Goal: Transaction & Acquisition: Purchase product/service

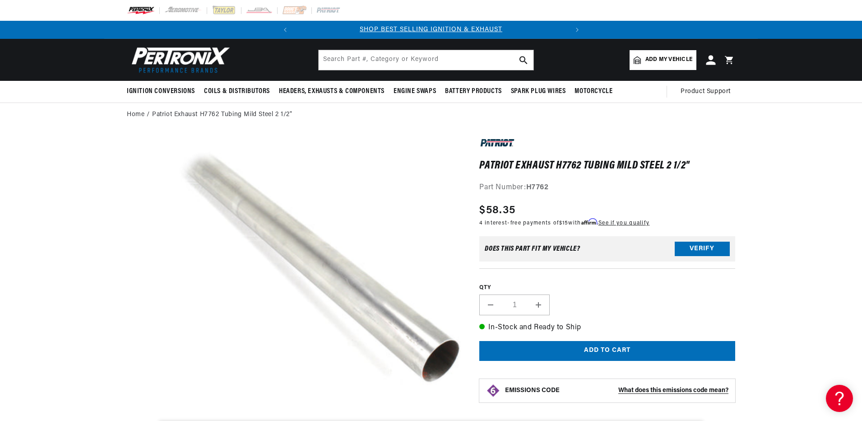
click at [709, 59] on icon at bounding box center [710, 59] width 9 height 9
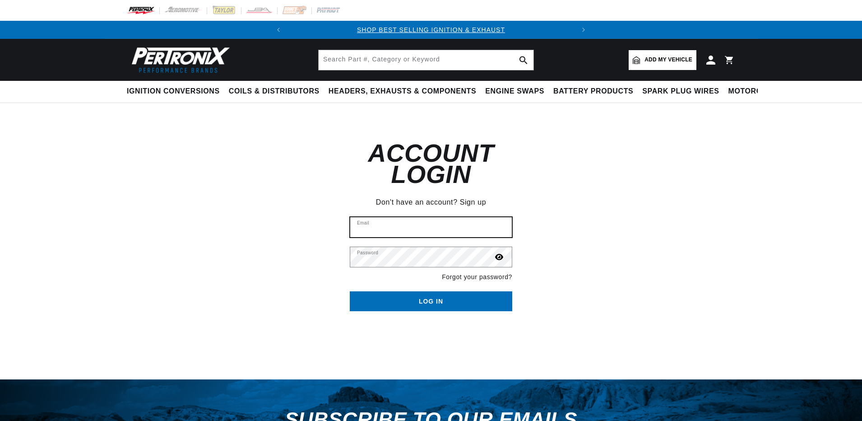
click at [492, 217] on input "Email" at bounding box center [431, 227] width 162 height 20
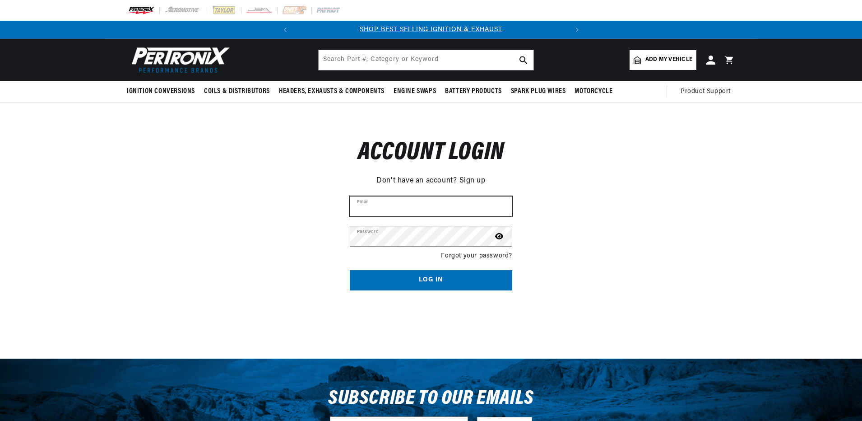
type input "steveadkins40@nwi.net"
click at [442, 278] on button "Log in" at bounding box center [431, 280] width 163 height 20
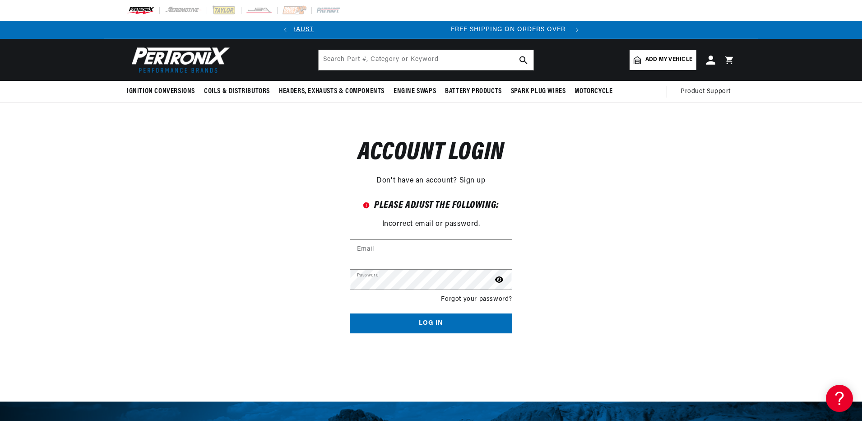
scroll to position [0, 274]
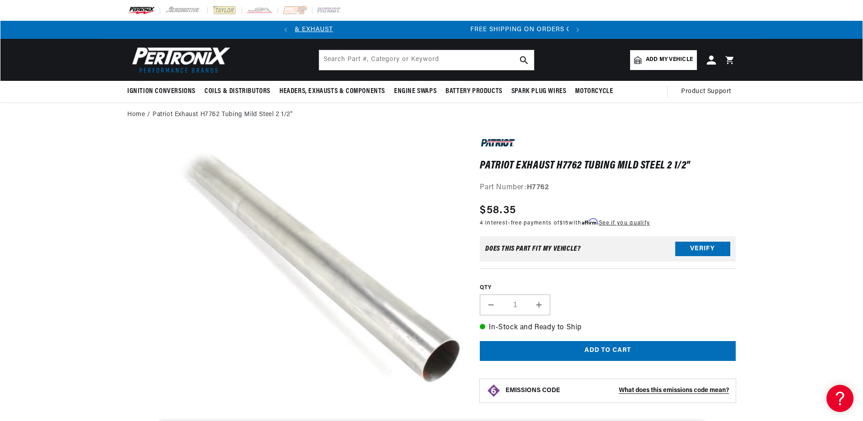
scroll to position [0, 274]
click at [578, 348] on button "Add to cart" at bounding box center [607, 351] width 256 height 20
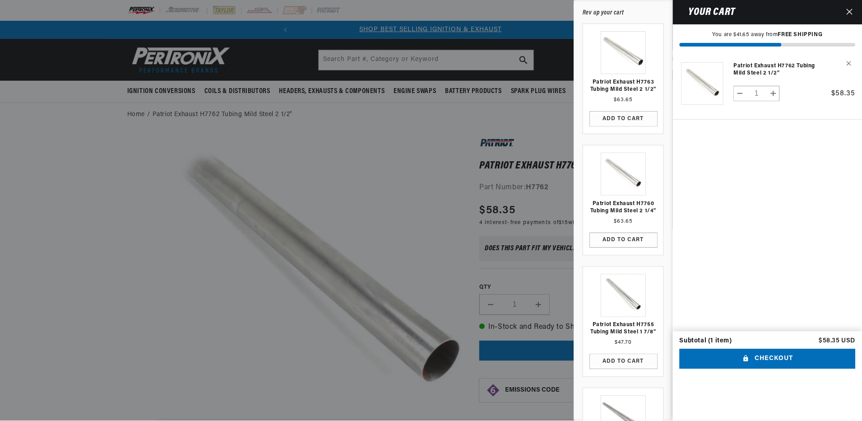
scroll to position [0, 0]
click at [414, 56] on div at bounding box center [431, 210] width 863 height 421
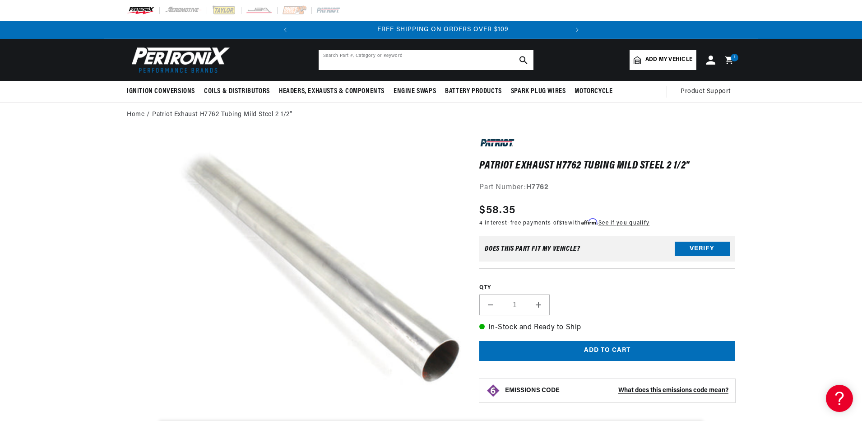
scroll to position [0, 274]
click at [418, 60] on input "text" at bounding box center [426, 60] width 215 height 20
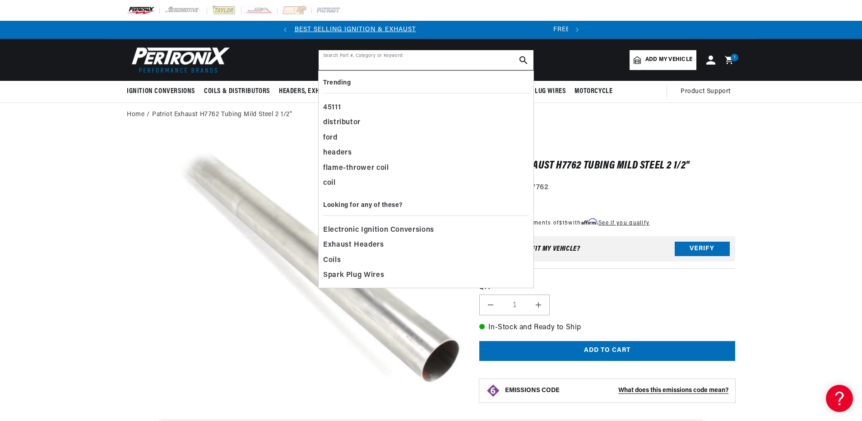
scroll to position [0, 0]
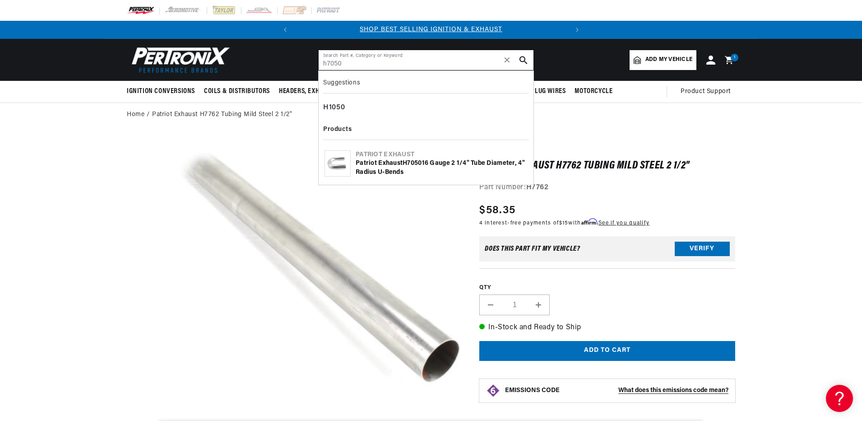
type input "h7050"
click at [372, 160] on div "Patriot Exhaust H7050 16 gauge 2 1/4" tube diameter, 4" radius U-bends" at bounding box center [442, 168] width 172 height 18
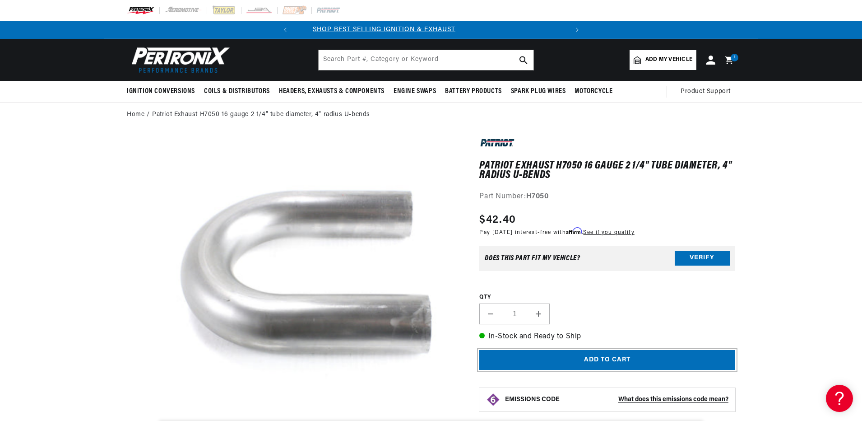
click at [607, 353] on button "Add to cart" at bounding box center [607, 360] width 256 height 20
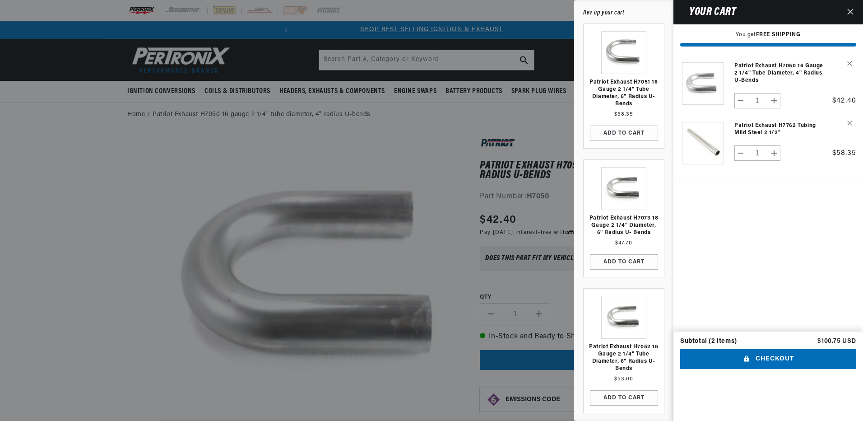
click at [397, 56] on div at bounding box center [431, 210] width 863 height 421
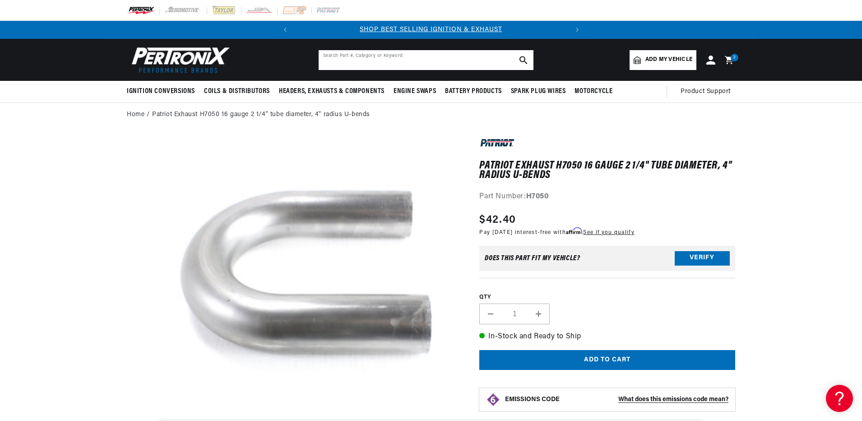
click at [397, 56] on input "text" at bounding box center [426, 60] width 215 height 20
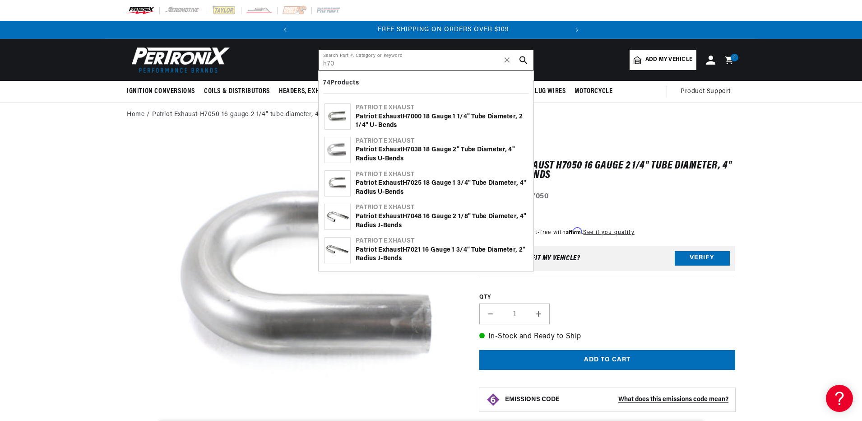
scroll to position [0, 274]
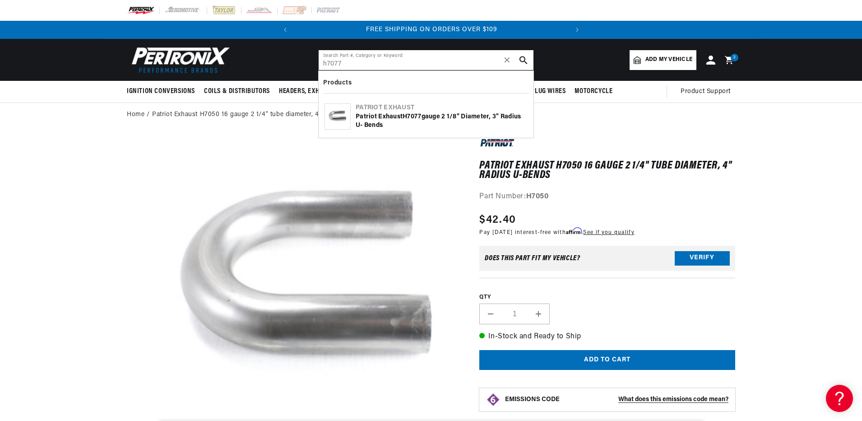
type input "h7077"
click at [371, 114] on div "Patriot Exhaust H7077 gauge 2 1/8" diameter, 3" radius U- bends" at bounding box center [442, 121] width 172 height 18
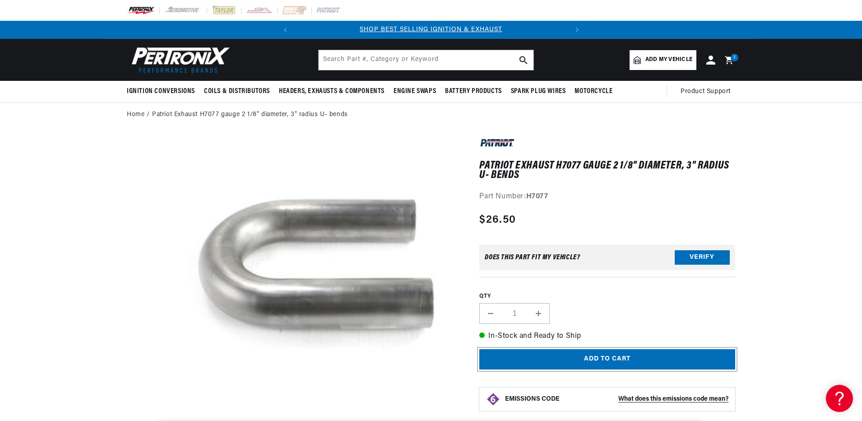
click at [603, 356] on button "Add to cart" at bounding box center [607, 359] width 256 height 20
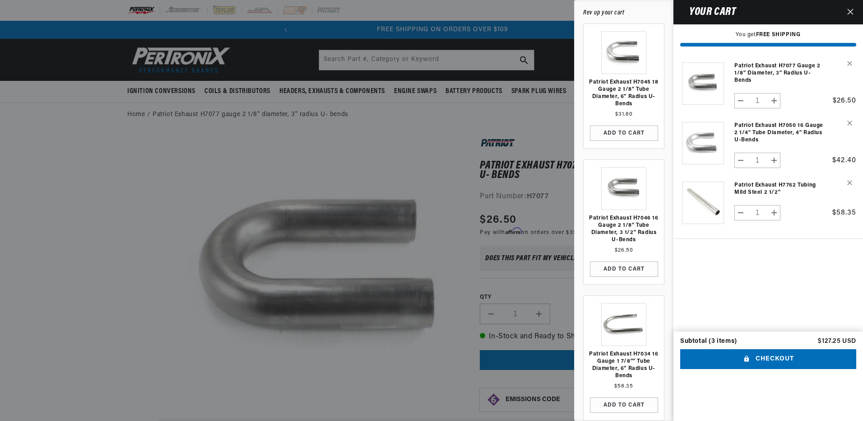
scroll to position [0, 274]
click at [771, 369] on button "Checkout" at bounding box center [768, 359] width 176 height 20
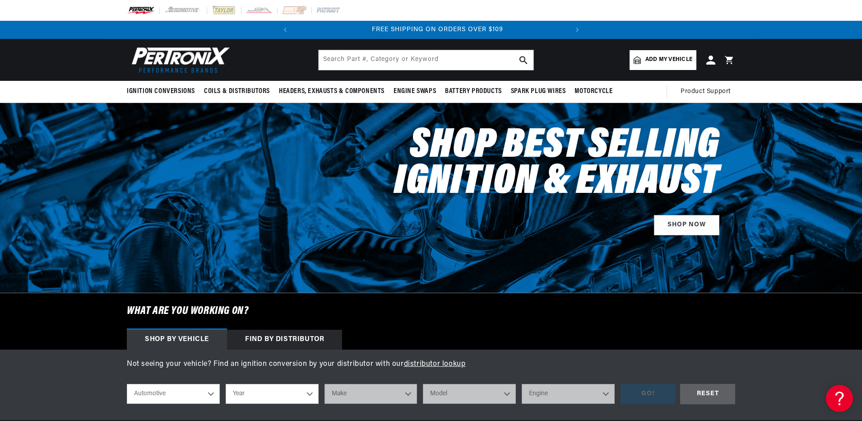
scroll to position [0, 274]
